Goal: Task Accomplishment & Management: Complete application form

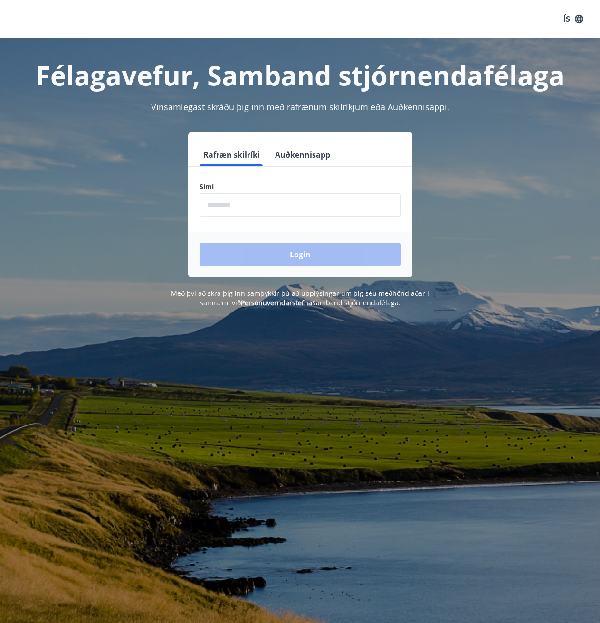
click at [222, 207] on input "phone" at bounding box center [299, 204] width 201 height 23
type input "********"
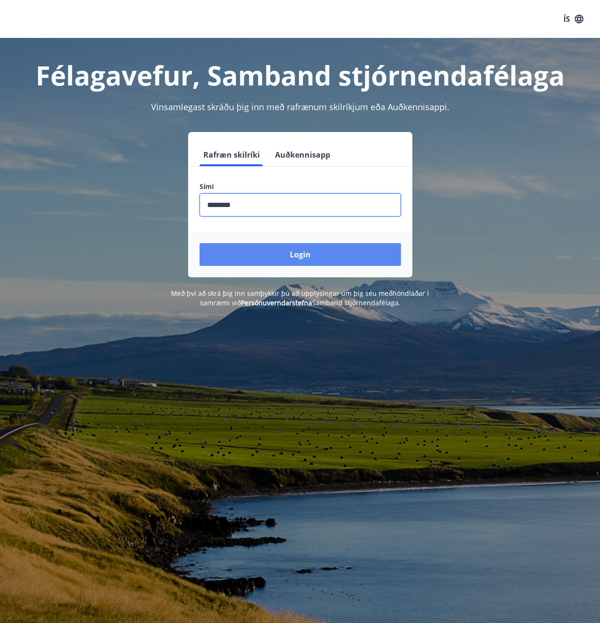
click at [285, 257] on button "Login" at bounding box center [299, 254] width 201 height 23
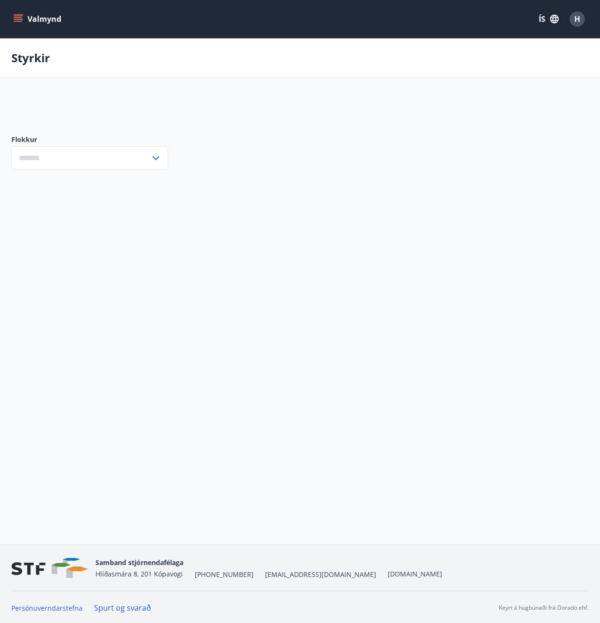
type input "***"
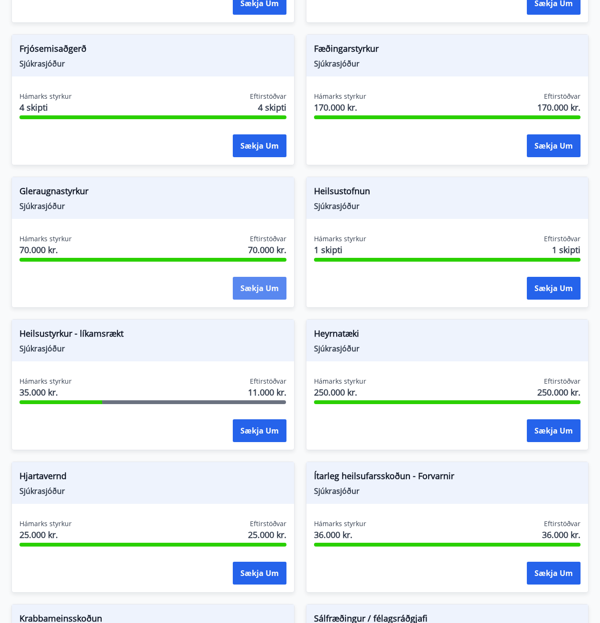
scroll to position [380, 0]
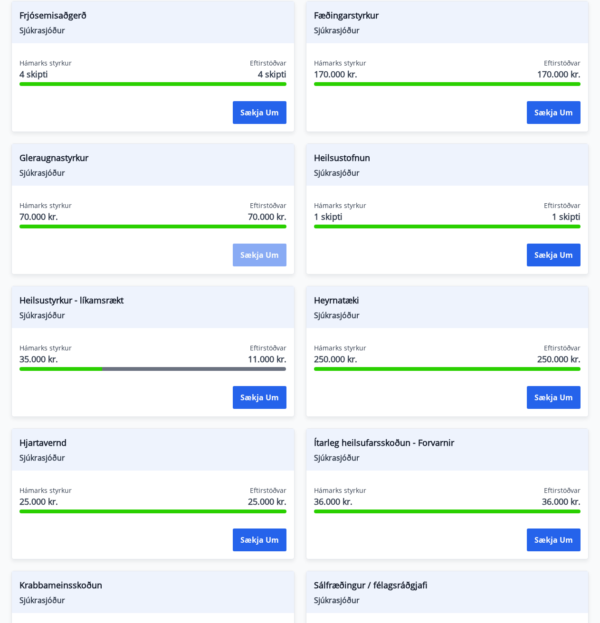
click at [264, 258] on button "Sækja um" at bounding box center [260, 255] width 54 height 23
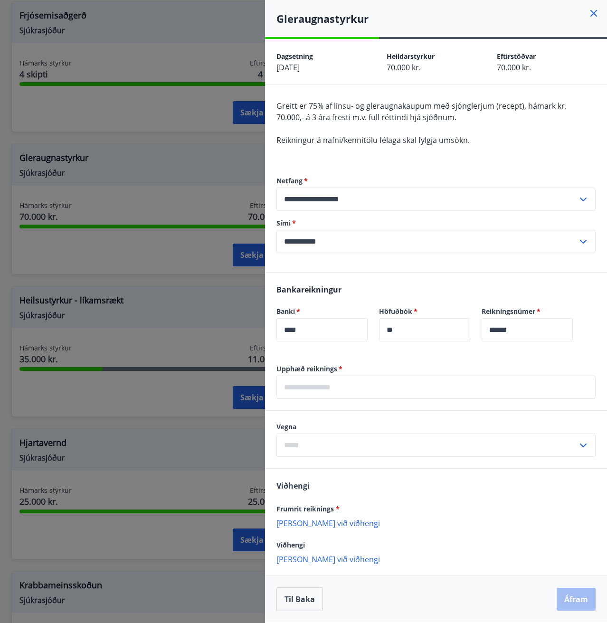
click at [235, 209] on div at bounding box center [303, 311] width 607 height 623
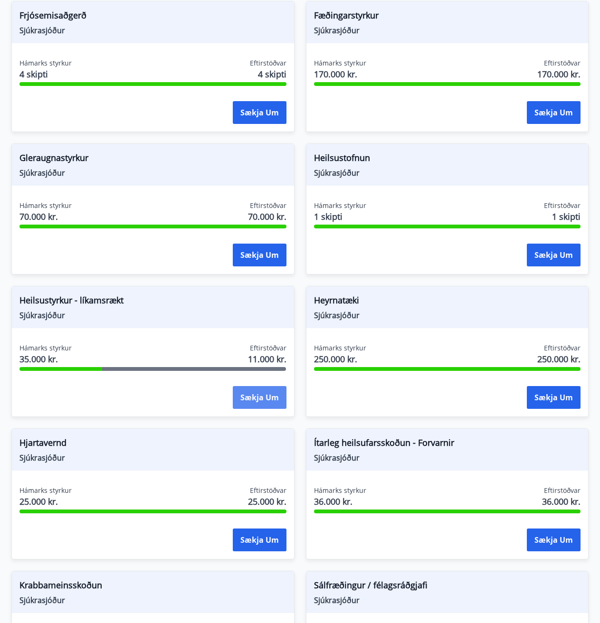
click at [247, 395] on button "Sækja um" at bounding box center [260, 397] width 54 height 23
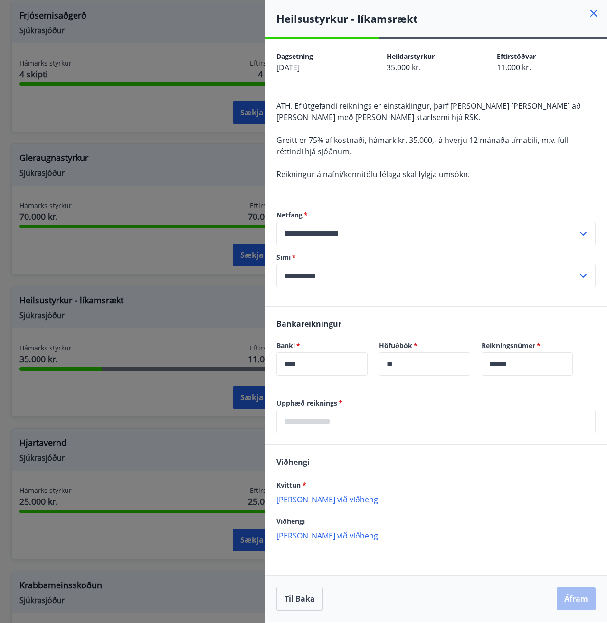
click at [154, 43] on div at bounding box center [303, 311] width 607 height 623
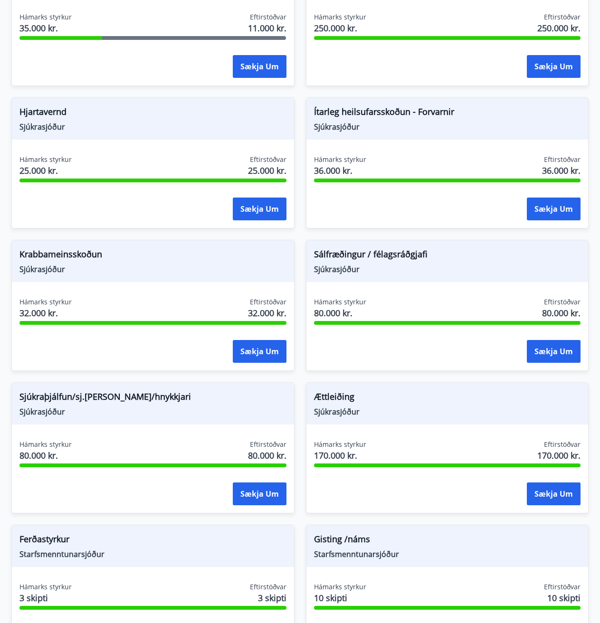
scroll to position [712, 0]
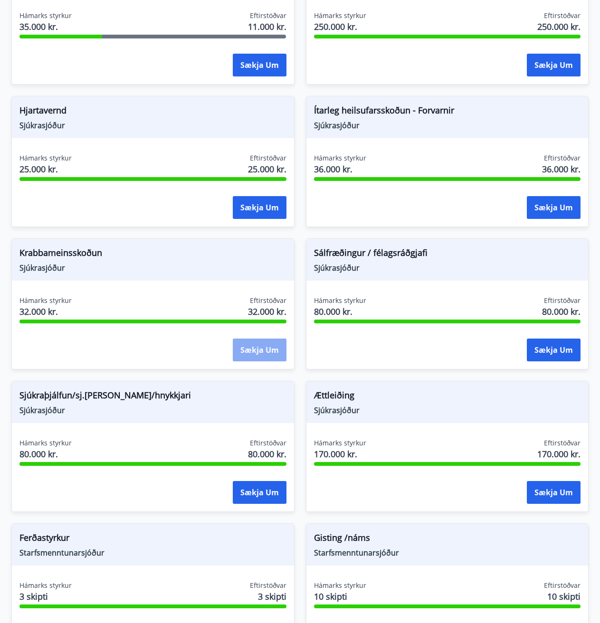
click at [254, 356] on button "Sækja um" at bounding box center [260, 349] width 54 height 23
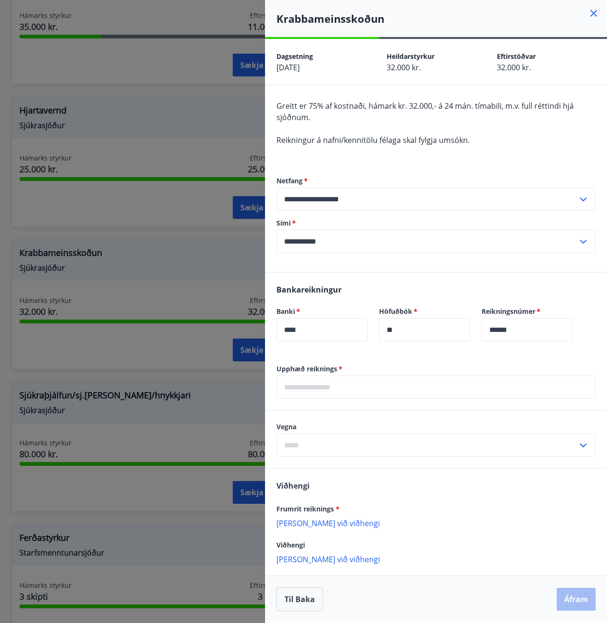
click at [164, 306] on div at bounding box center [303, 311] width 607 height 623
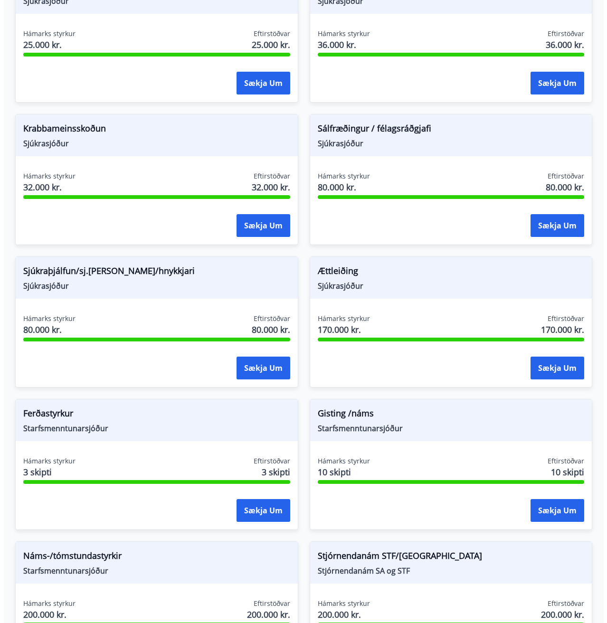
scroll to position [977, 0]
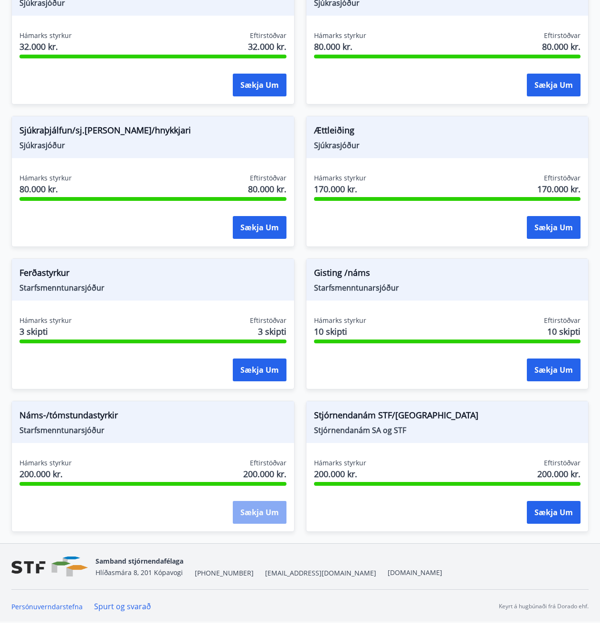
click at [250, 517] on button "Sækja um" at bounding box center [260, 512] width 54 height 23
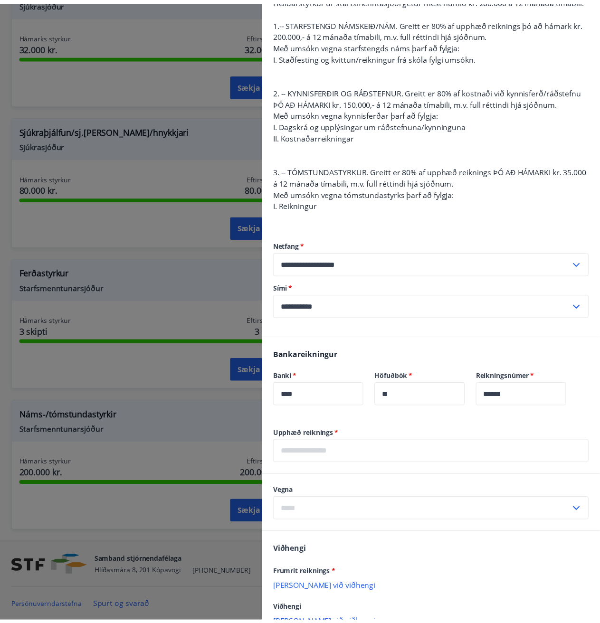
scroll to position [0, 0]
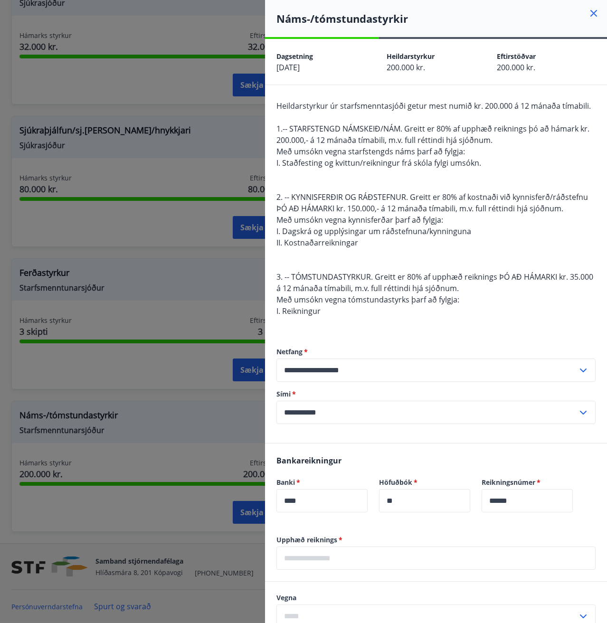
click at [589, 13] on icon at bounding box center [593, 13] width 11 height 11
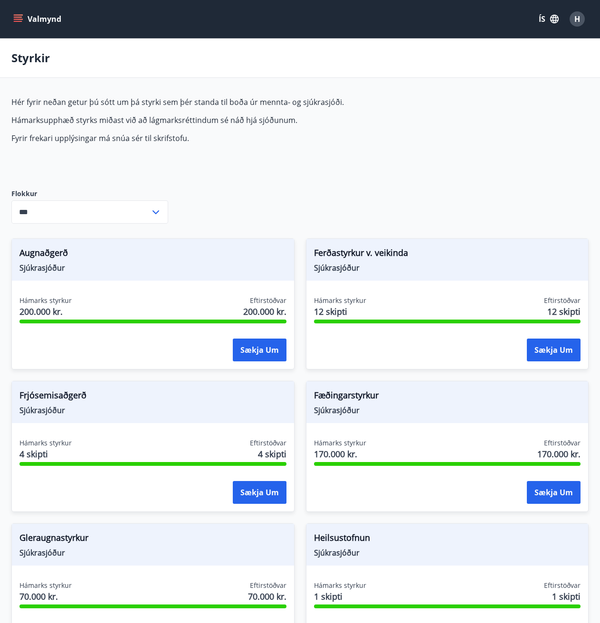
click at [578, 13] on div "H" at bounding box center [576, 18] width 15 height 15
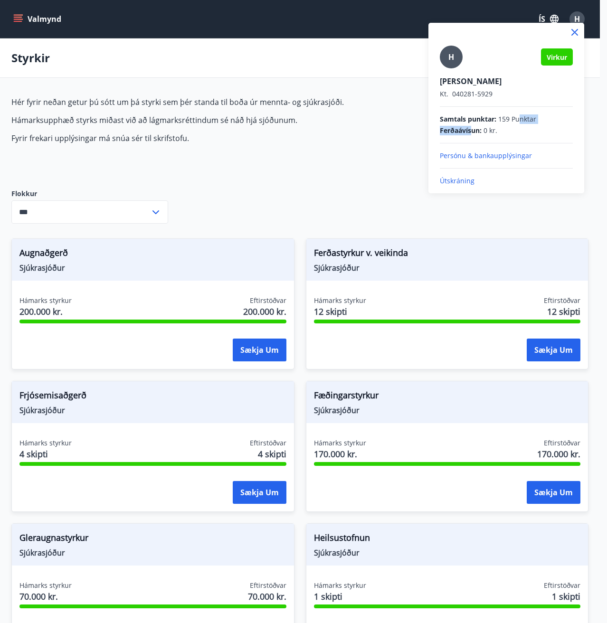
drag, startPoint x: 471, startPoint y: 125, endPoint x: 529, endPoint y: 120, distance: 58.7
click at [526, 120] on div "Samtals punktar : 159 Punktar Ferðaávísun : 0 kr." at bounding box center [506, 124] width 133 height 21
click at [346, 151] on div at bounding box center [303, 311] width 607 height 623
